Goal: Task Accomplishment & Management: Use online tool/utility

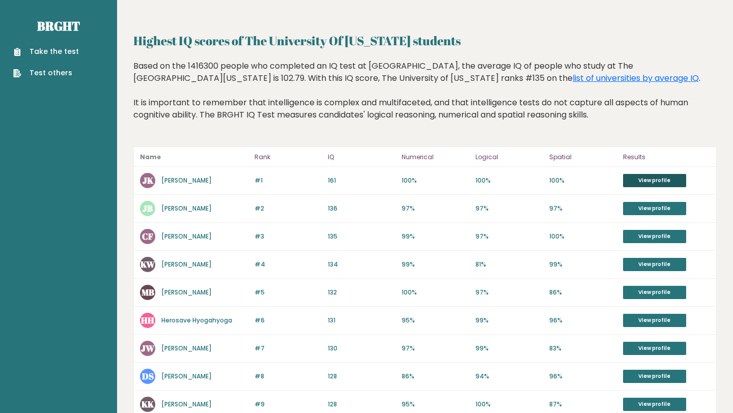
click at [644, 181] on link "View profile" at bounding box center [654, 180] width 63 height 13
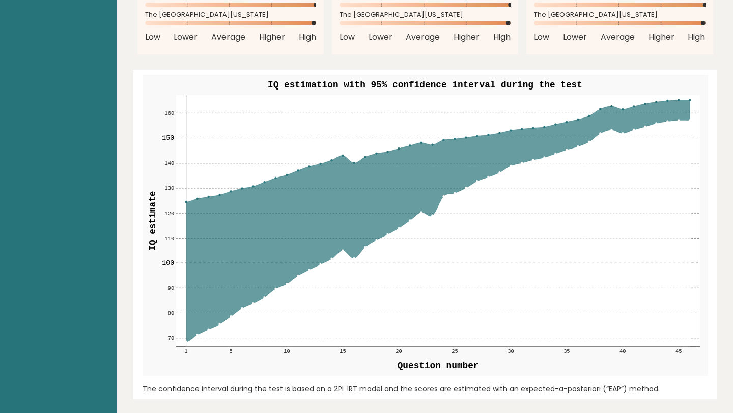
scroll to position [1034, 0]
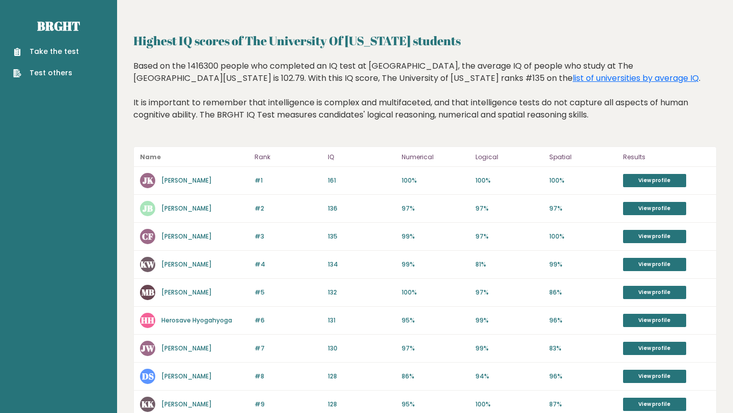
click at [47, 51] on link "Take the test" at bounding box center [46, 51] width 66 height 11
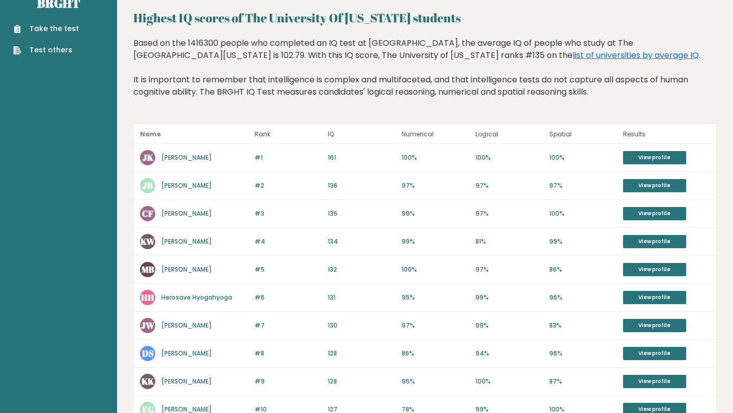
scroll to position [34, 0]
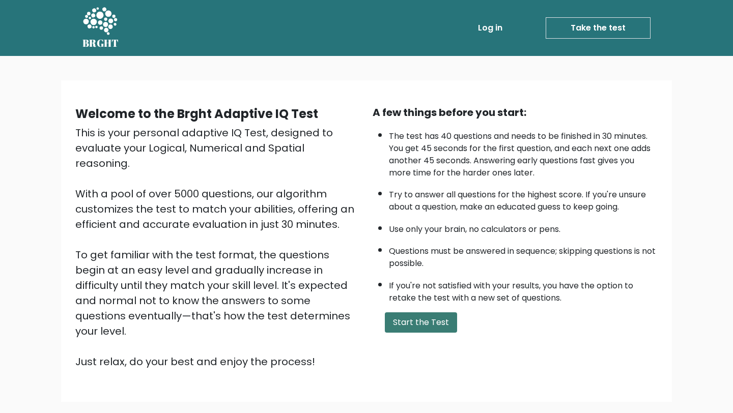
click at [413, 316] on button "Start the Test" at bounding box center [421, 323] width 72 height 20
